Goal: Check status: Check status

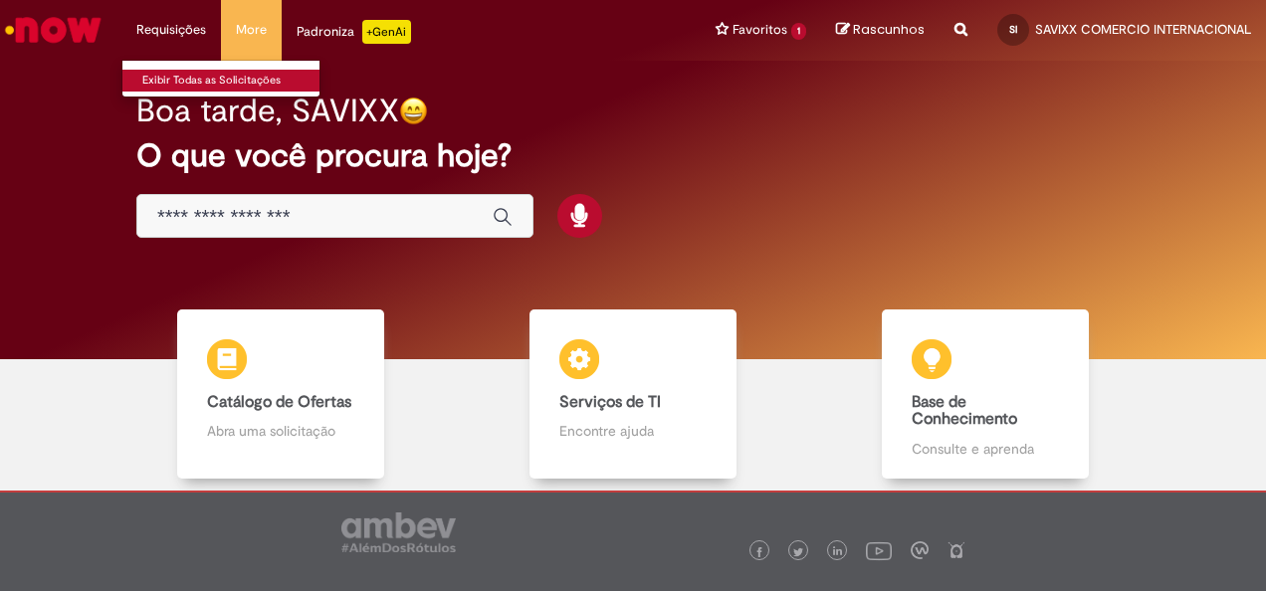
click at [175, 72] on link "Exibir Todas as Solicitações" at bounding box center [231, 81] width 219 height 22
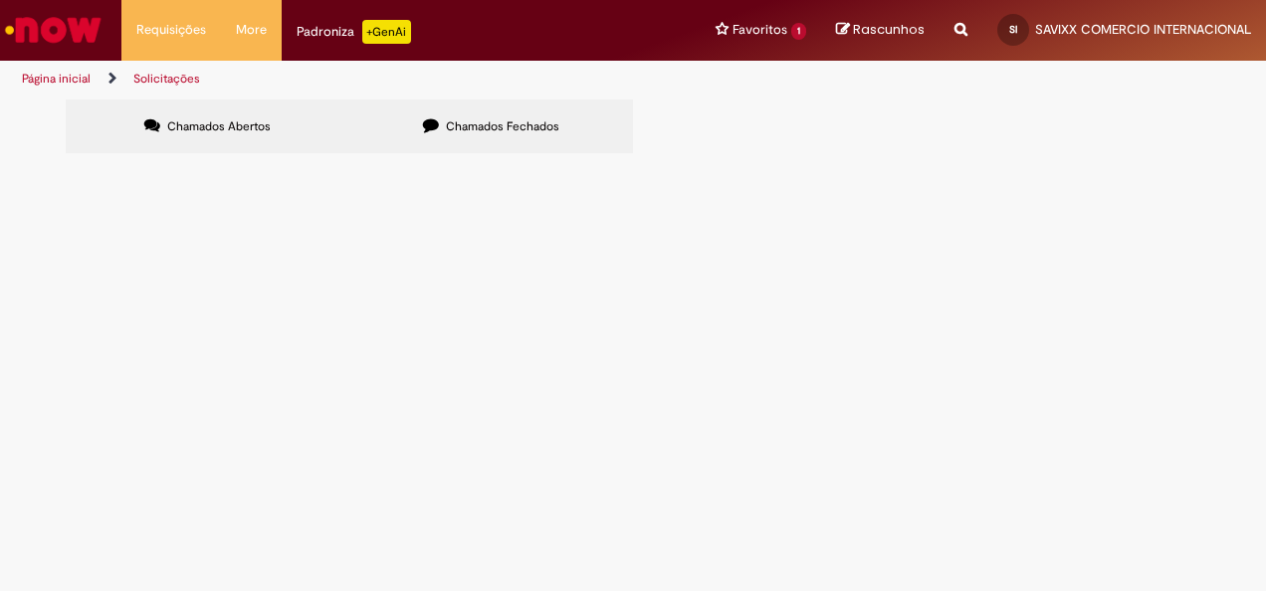
drag, startPoint x: 1265, startPoint y: 276, endPoint x: 1265, endPoint y: 374, distance: 98.6
click at [1265, 373] on html "Pular para o conteúdo da página Requisições Exibir Todas as Solicitações Requis…" at bounding box center [633, 295] width 1266 height 591
click at [414, 128] on label "Chamados Fechados" at bounding box center [491, 127] width 284 height 54
click at [0, 0] on input "Pesquisar" at bounding box center [0, 0] width 0 height 0
paste input "*********"
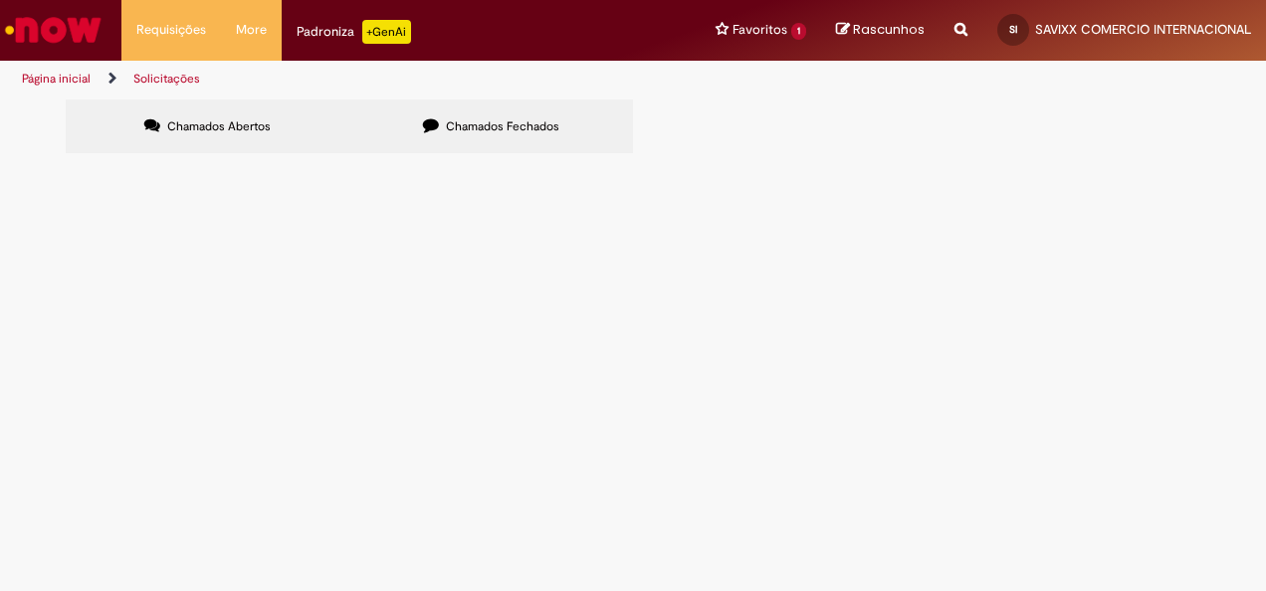
type input "*********"
click at [0, 0] on button "Pesquisar" at bounding box center [0, 0] width 0 height 0
click at [0, 0] on span "R13553336" at bounding box center [0, 0] width 0 height 0
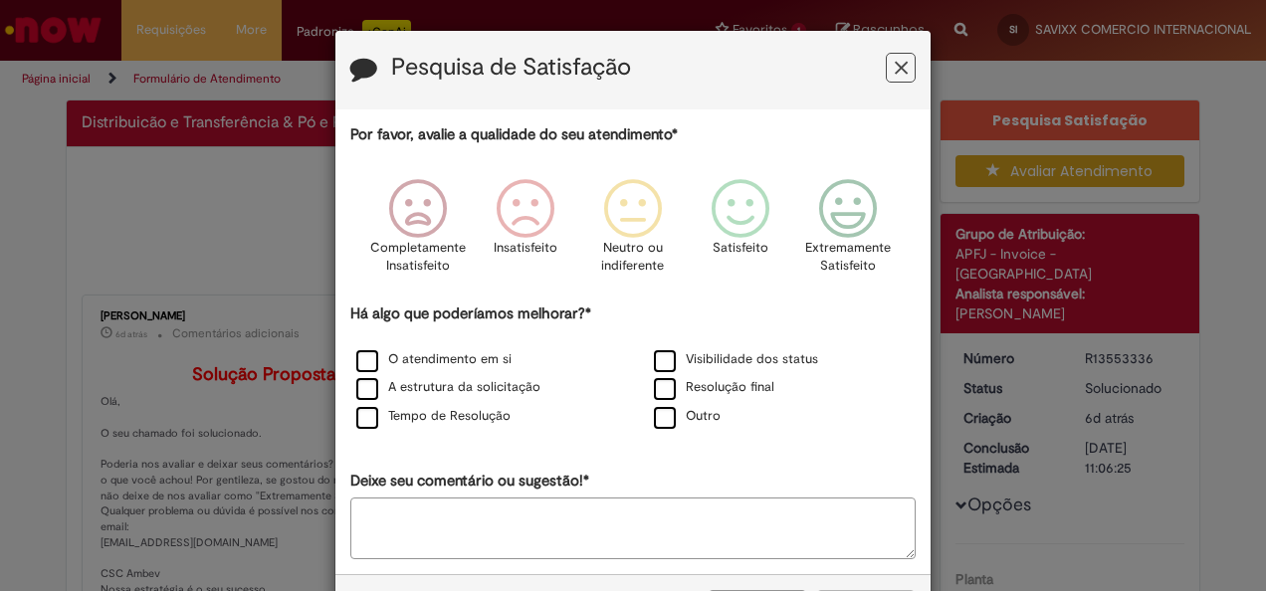
click at [895, 58] on icon "Feedback" at bounding box center [901, 68] width 13 height 21
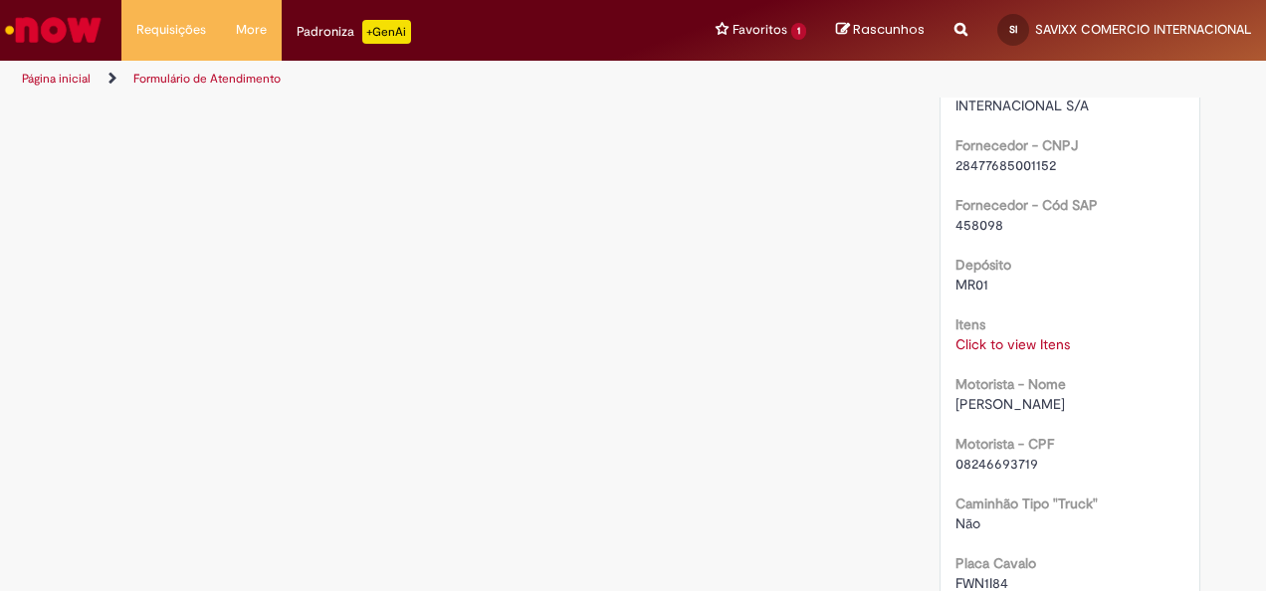
scroll to position [1678, 0]
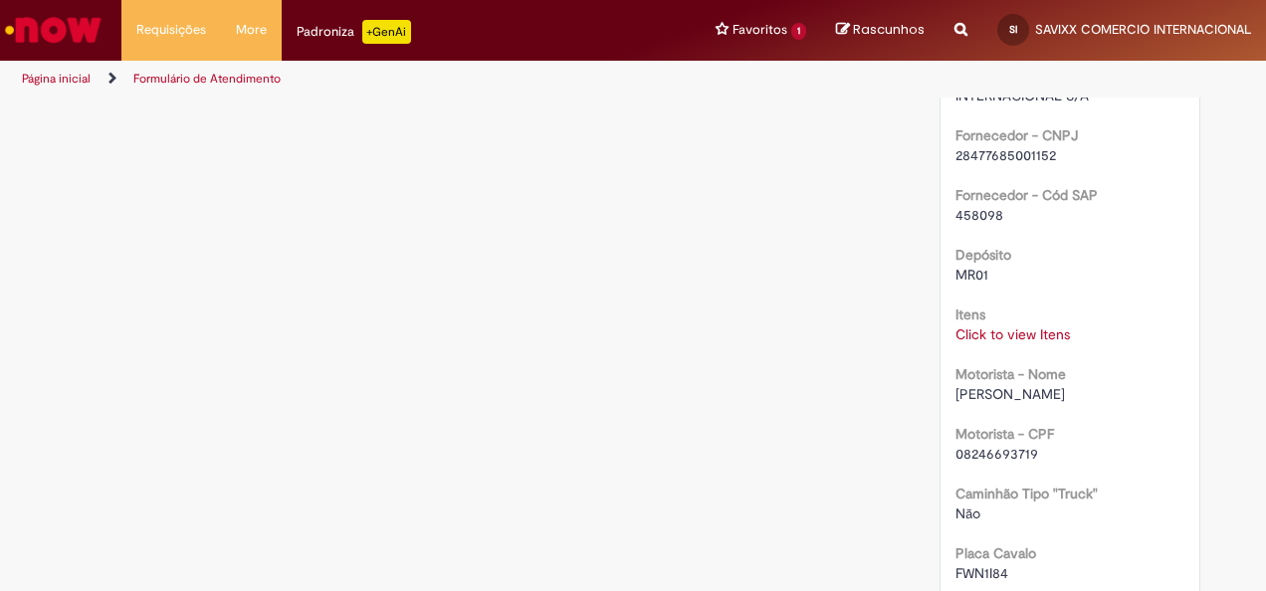
click at [1022, 326] on link "Click to view Itens" at bounding box center [1013, 335] width 114 height 18
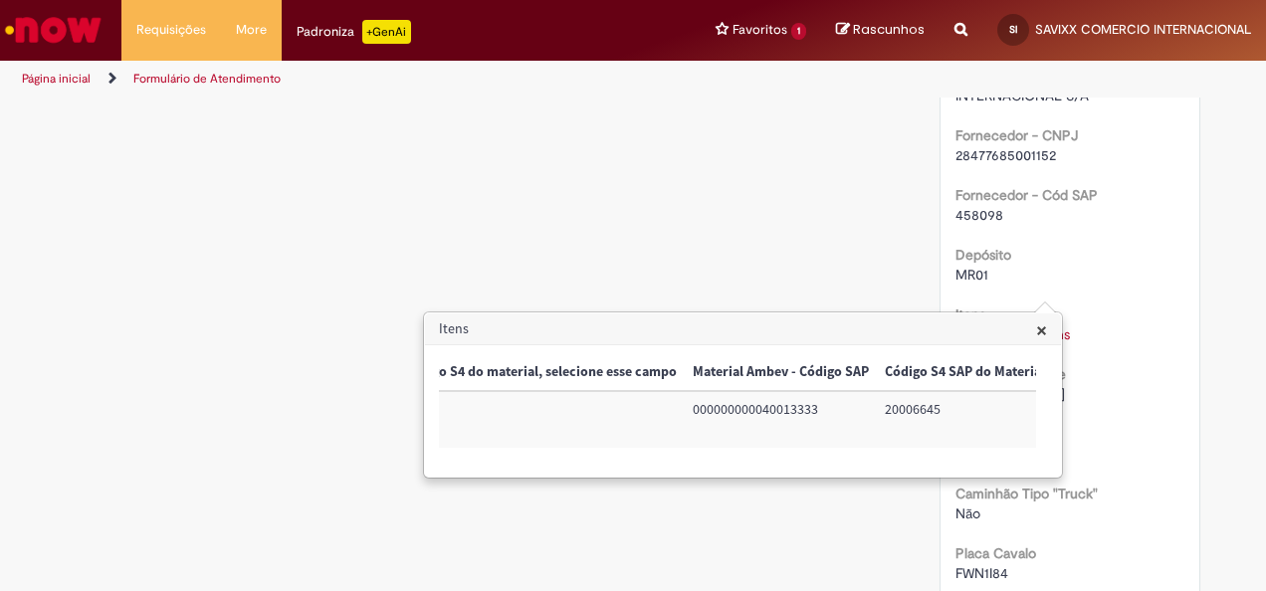
scroll to position [0, 1245]
drag, startPoint x: 759, startPoint y: 416, endPoint x: 816, endPoint y: 414, distance: 57.8
click at [841, 414] on td "20006645" at bounding box center [929, 419] width 176 height 57
copy td "20006645"
click at [1043, 329] on span "×" at bounding box center [1041, 330] width 11 height 27
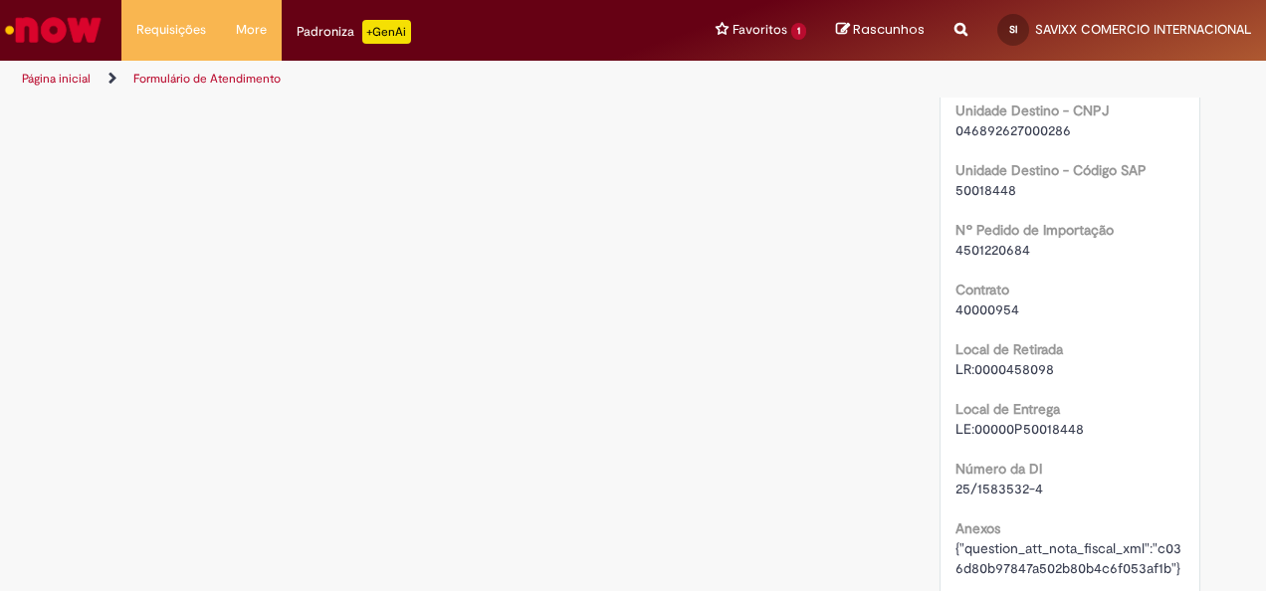
scroll to position [2530, 0]
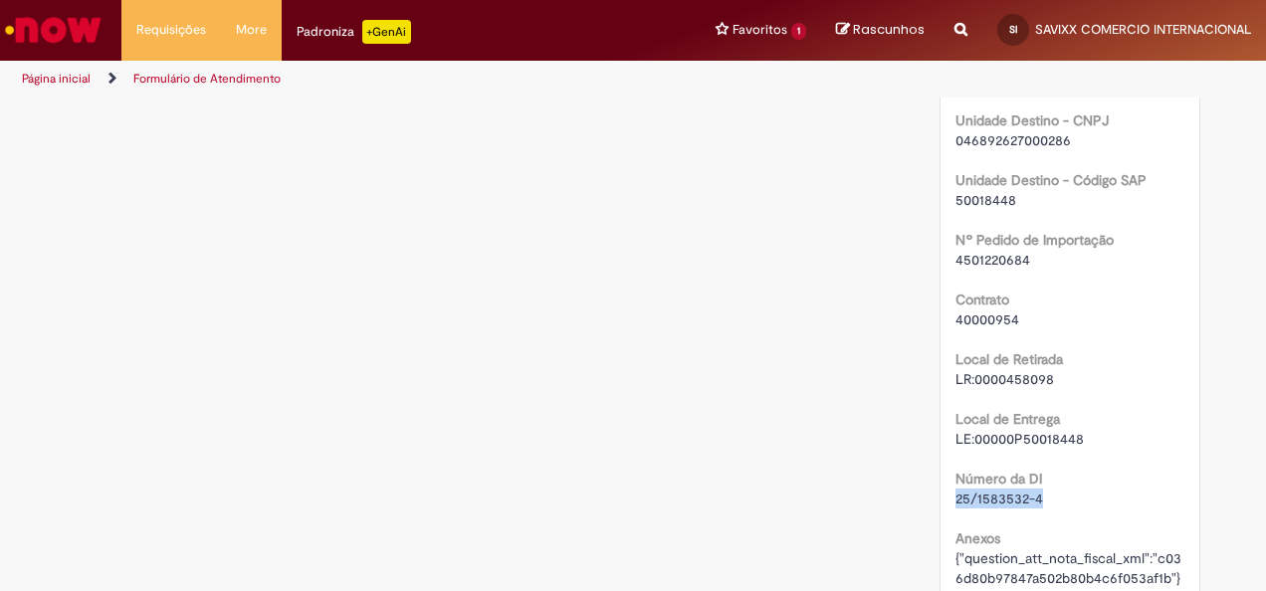
drag, startPoint x: 1037, startPoint y: 450, endPoint x: 948, endPoint y: 453, distance: 89.6
click at [956, 489] on div "25/1583532-4" at bounding box center [1071, 499] width 230 height 20
copy span "25/1583532-4"
